Goal: Obtain resource: Obtain resource

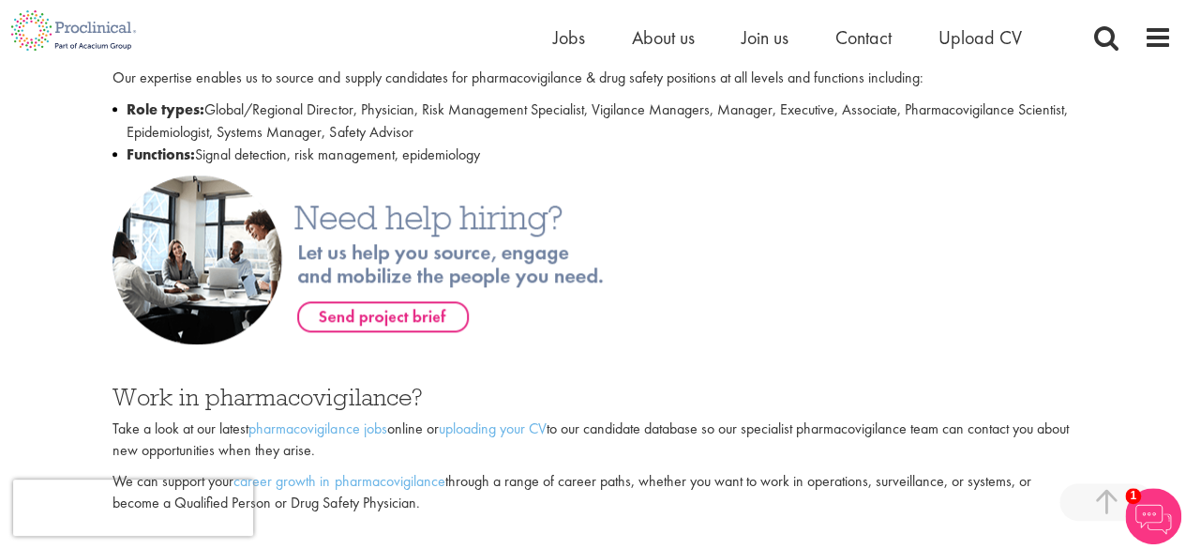
scroll to position [888, 0]
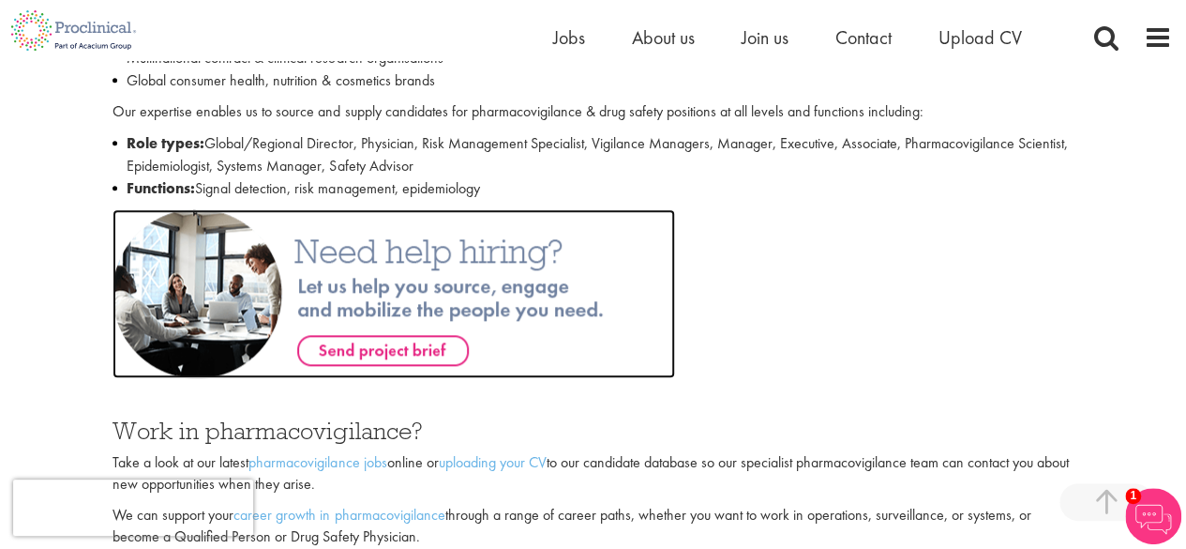
click at [409, 348] on img at bounding box center [394, 293] width 563 height 169
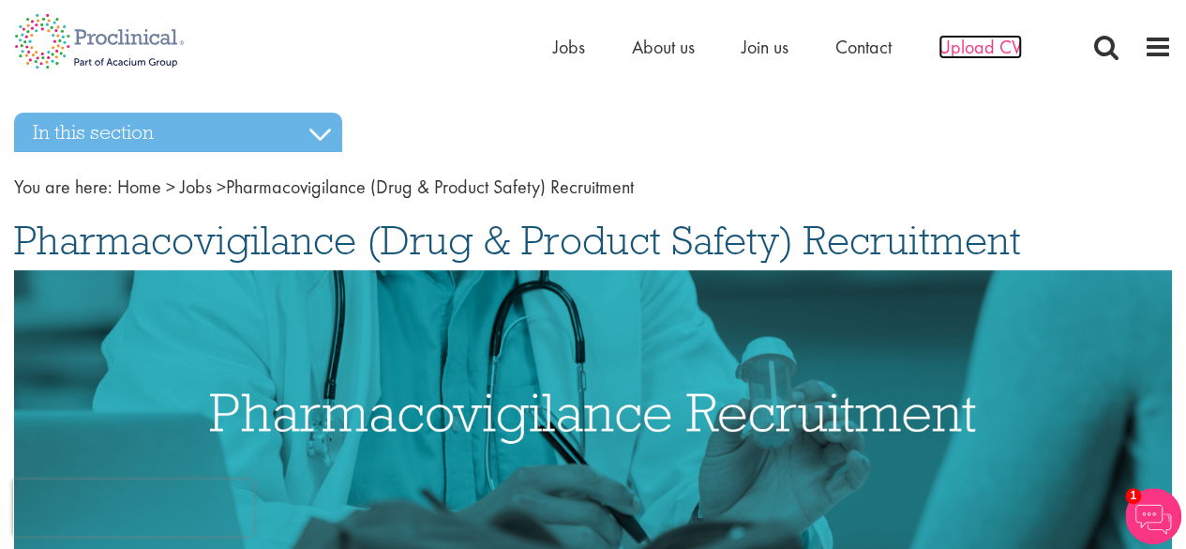
click at [970, 52] on span "Upload CV" at bounding box center [980, 47] width 83 height 24
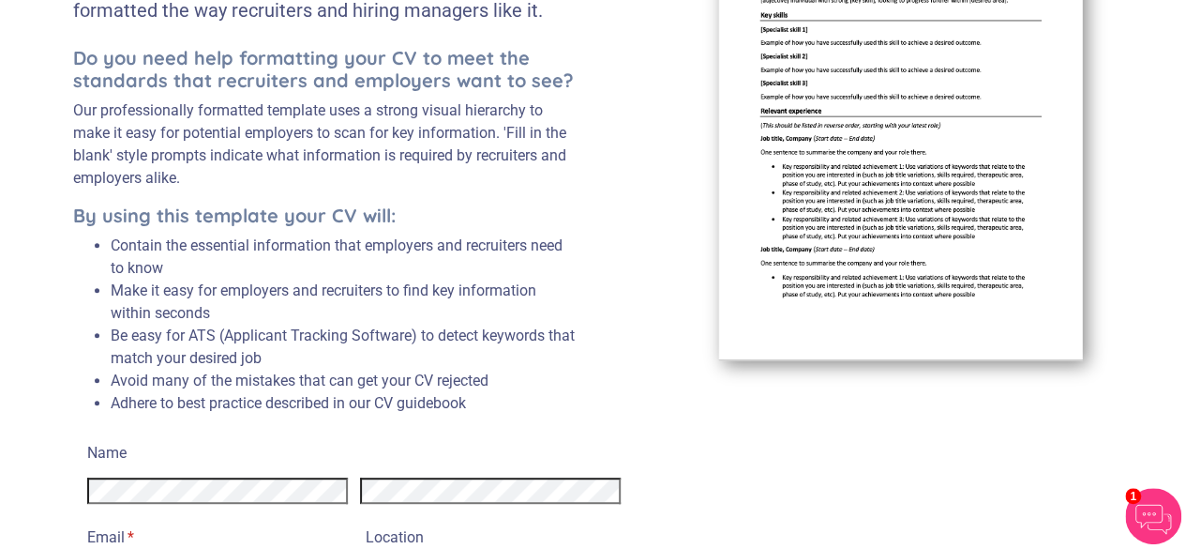
scroll to position [420, 0]
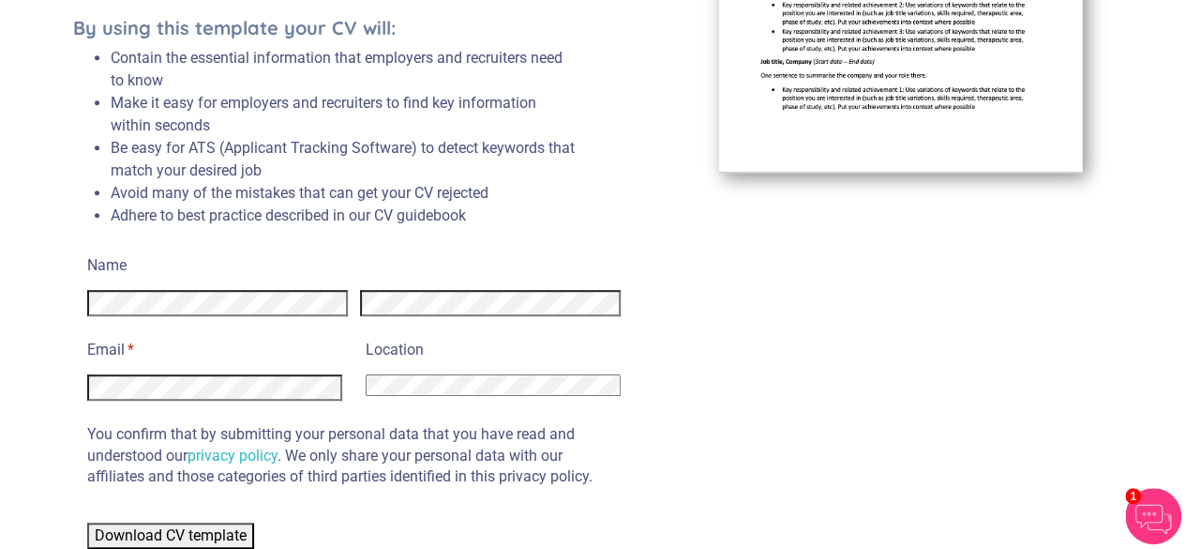
click at [529, 386] on select "[GEOGRAPHIC_DATA] [GEOGRAPHIC_DATA] [GEOGRAPHIC_DATA] [US_STATE] [GEOGRAPHIC_DA…" at bounding box center [493, 385] width 255 height 22
select select "[GEOGRAPHIC_DATA]"
click at [366, 374] on select "Afghanistan Albania Algeria American Samoa Andorra Angola Anguilla Antarctica A…" at bounding box center [493, 385] width 255 height 22
click at [149, 536] on span "Download CV template" at bounding box center [171, 535] width 152 height 18
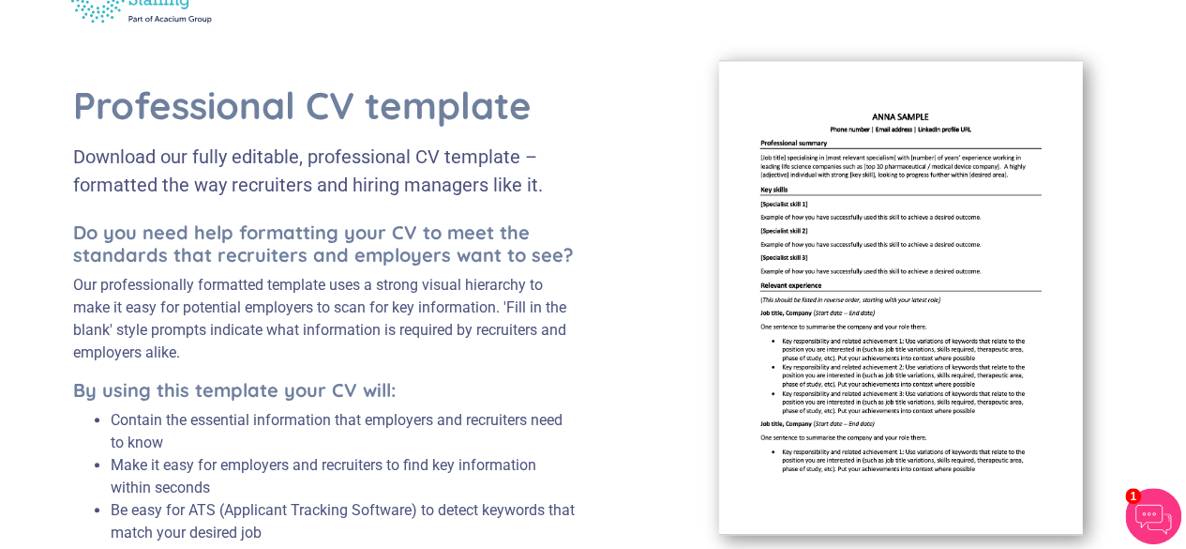
scroll to position [0, 0]
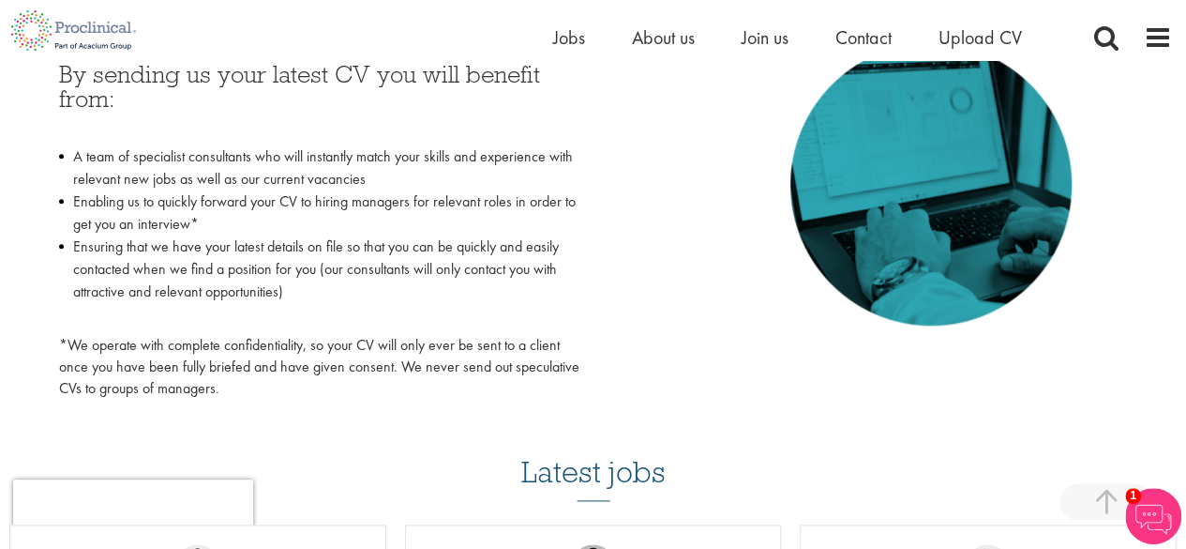
scroll to position [656, 0]
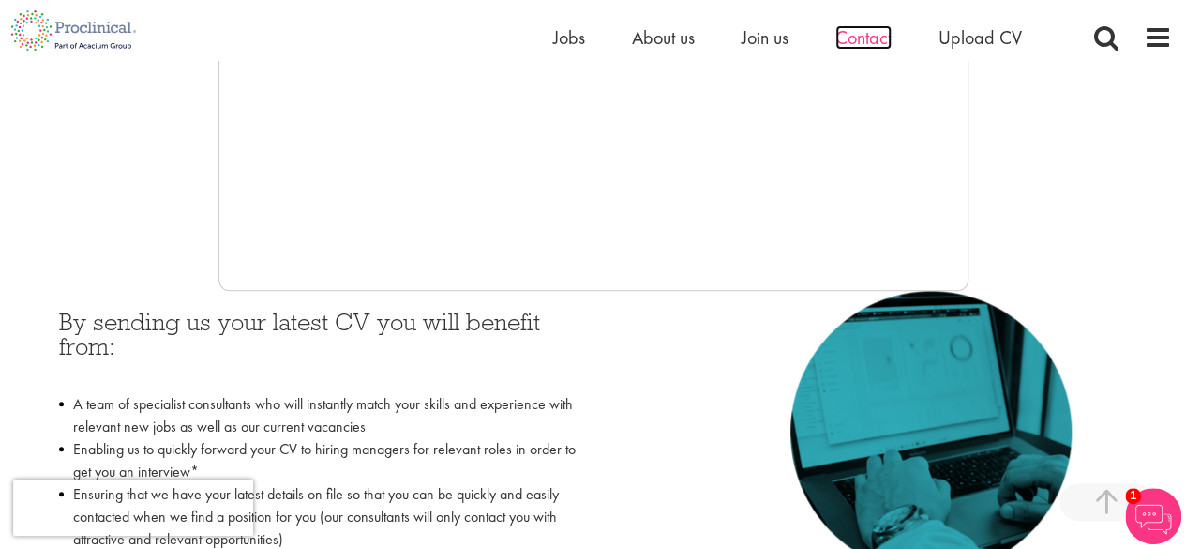
click at [862, 41] on span "Contact" at bounding box center [864, 37] width 56 height 24
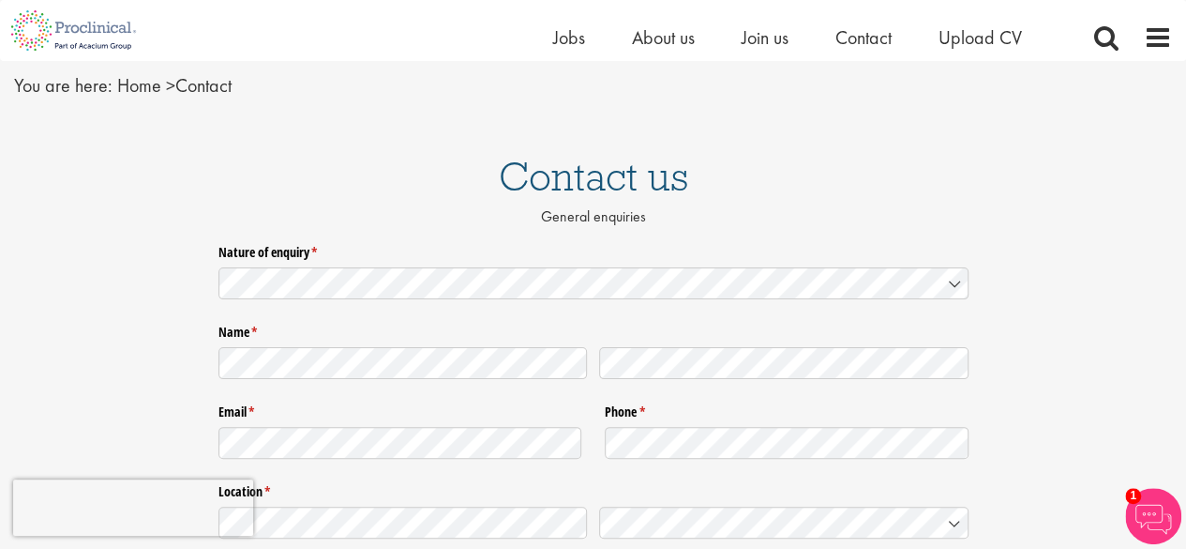
scroll to position [94, 0]
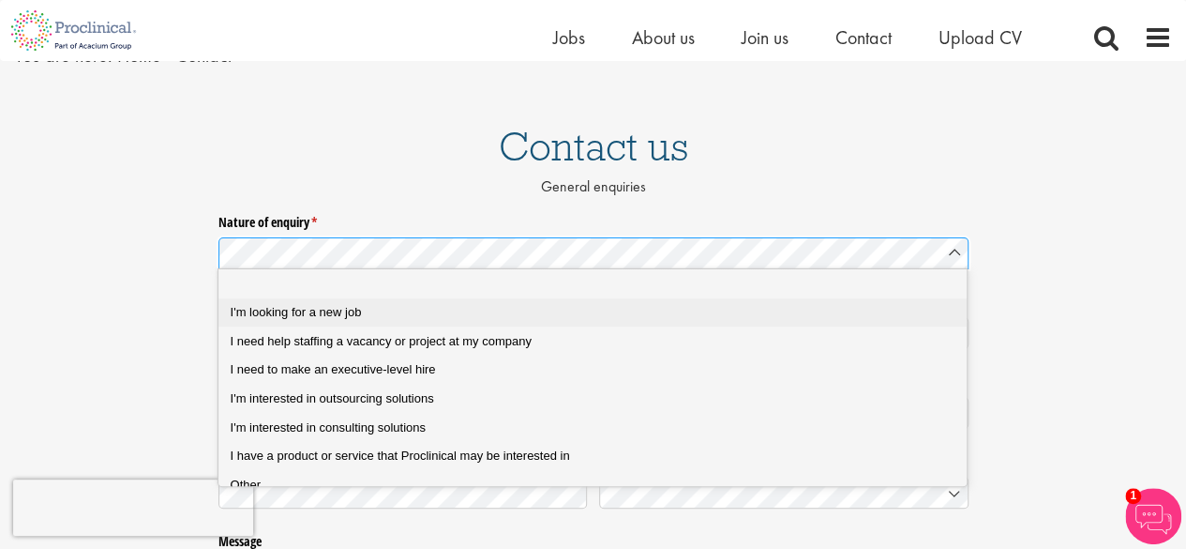
click at [321, 309] on span "I'm looking for a new job" at bounding box center [296, 312] width 131 height 14
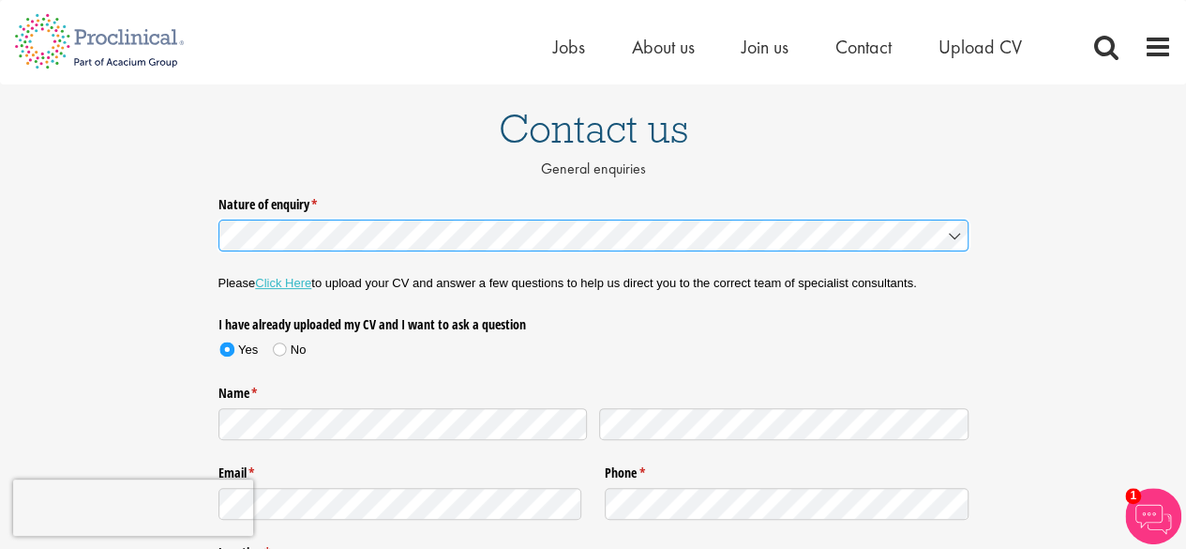
scroll to position [0, 0]
